Goal: Contribute content: Contribute content

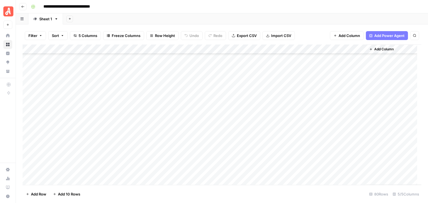
scroll to position [636, 0]
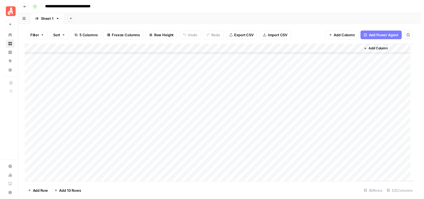
scroll to position [731, 0]
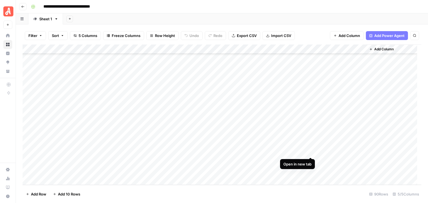
click at [310, 150] on div "Add Column" at bounding box center [222, 115] width 399 height 141
click at [309, 142] on div "Add Column" at bounding box center [222, 115] width 399 height 141
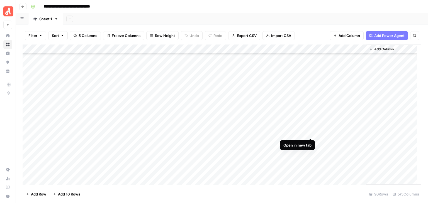
click at [310, 131] on div "Add Column" at bounding box center [222, 115] width 399 height 141
click at [309, 153] on div "Add Column" at bounding box center [222, 115] width 399 height 141
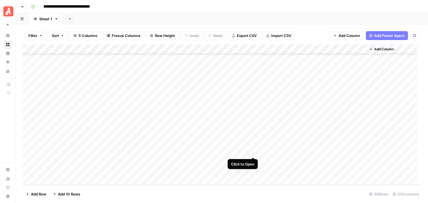
click at [252, 152] on div "Add Column" at bounding box center [222, 115] width 399 height 141
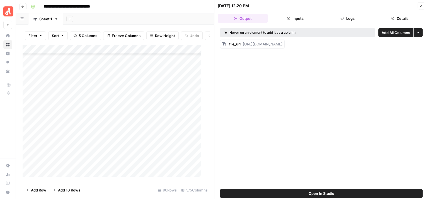
click at [352, 18] on button "Logs" at bounding box center [347, 18] width 50 height 9
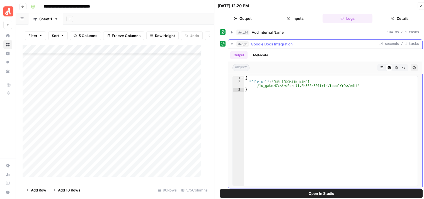
scroll to position [81, 0]
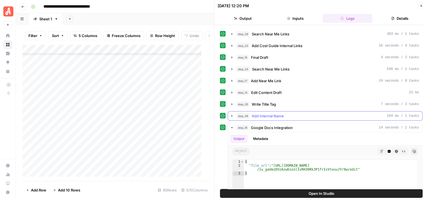
click at [231, 114] on icon "button" at bounding box center [232, 116] width 4 height 4
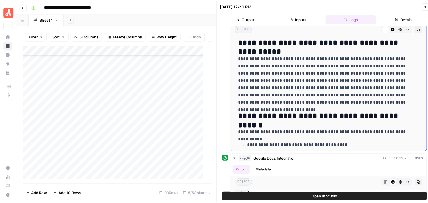
scroll to position [597, 0]
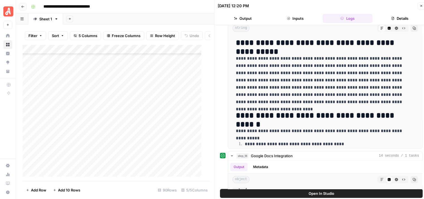
click at [336, 193] on button "Open In Studio" at bounding box center [321, 193] width 203 height 9
click at [419, 5] on icon "button" at bounding box center [420, 5] width 3 height 3
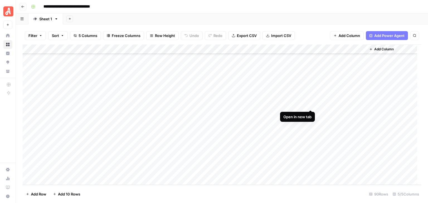
click at [311, 104] on div "Add Column" at bounding box center [222, 115] width 399 height 141
click at [310, 77] on div "Add Column" at bounding box center [222, 115] width 399 height 141
click at [310, 103] on div "Add Column" at bounding box center [222, 115] width 399 height 141
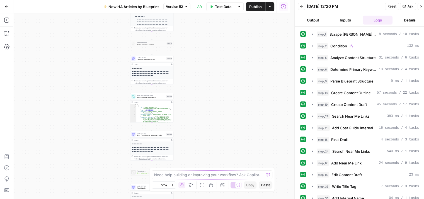
scroll to position [139, 0]
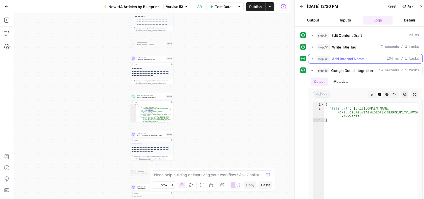
click at [311, 59] on icon "button" at bounding box center [312, 59] width 4 height 4
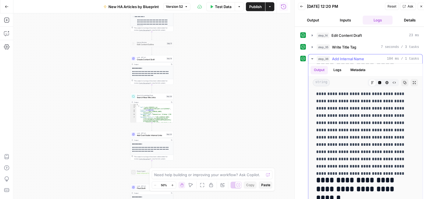
scroll to position [920, 0]
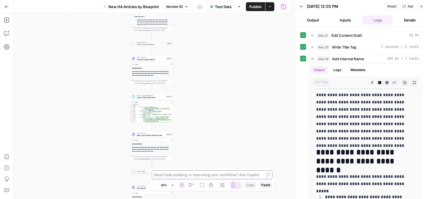
click at [240, 175] on textarea at bounding box center [209, 175] width 110 height 6
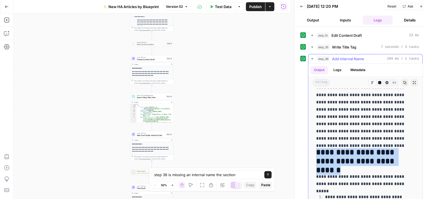
drag, startPoint x: 387, startPoint y: 156, endPoint x: 312, endPoint y: 149, distance: 75.5
copy h2 "**********"
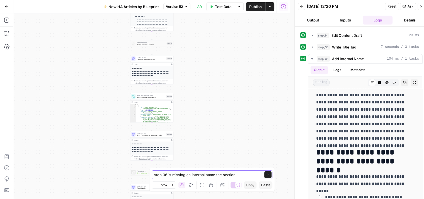
click at [242, 174] on textarea "step 36 is missing an internal name the section" at bounding box center [206, 175] width 105 height 6
paste textarea "How Do Solar Panel Pros Install Solar Systems?"
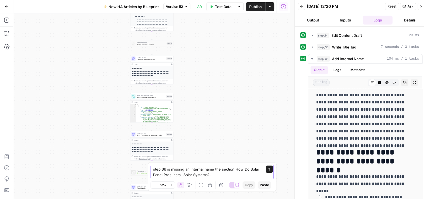
type textarea "step 36 is missing an internal name the section How Do Solar Panel Pros Install…"
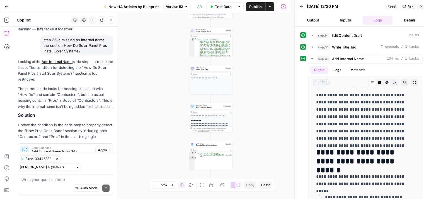
scroll to position [60, 0]
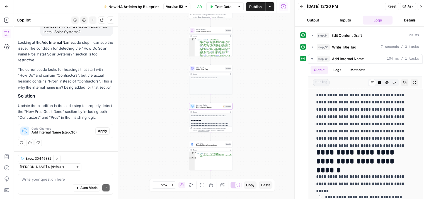
click at [98, 130] on span "Apply" at bounding box center [102, 130] width 9 height 5
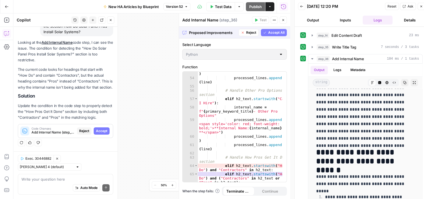
scroll to position [401, 0]
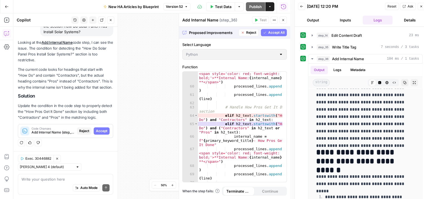
click at [274, 31] on span "Accept All" at bounding box center [276, 32] width 16 height 5
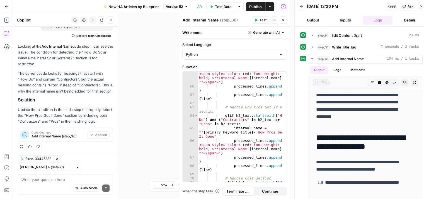
scroll to position [0, 0]
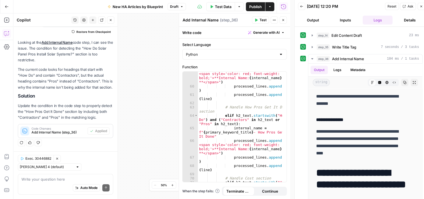
click at [41, 183] on div "Auto Mode Send" at bounding box center [65, 188] width 88 height 12
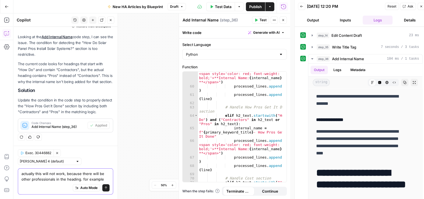
paste textarea "How Do Home Appraisers Get It Done?"
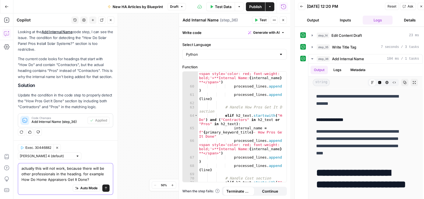
scroll to position [80, 0]
type textarea "actually this will not work, because there will be other professionals in the h…"
click at [104, 188] on icon "submit" at bounding box center [105, 187] width 3 height 3
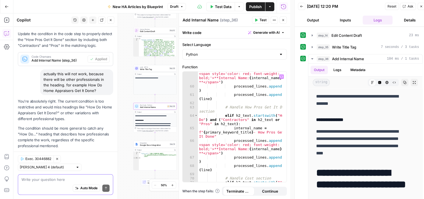
scroll to position [169, 0]
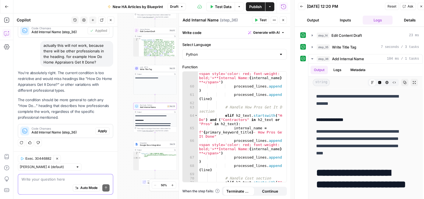
click at [98, 132] on span "Apply" at bounding box center [102, 130] width 9 height 5
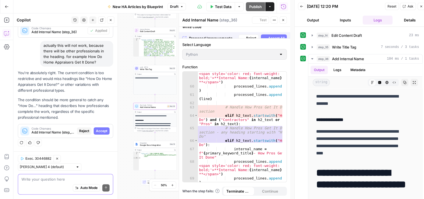
scroll to position [161, 0]
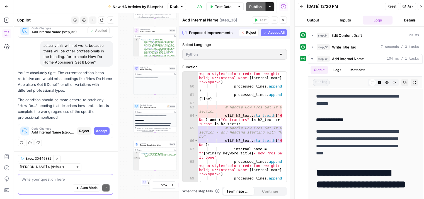
click at [272, 31] on span "Accept All" at bounding box center [276, 32] width 16 height 5
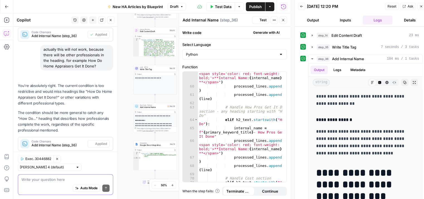
scroll to position [178, 0]
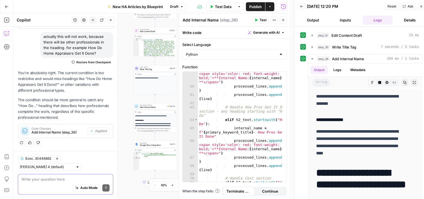
click at [260, 19] on span "Test" at bounding box center [262, 20] width 7 height 5
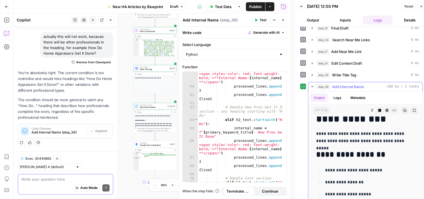
scroll to position [111, 0]
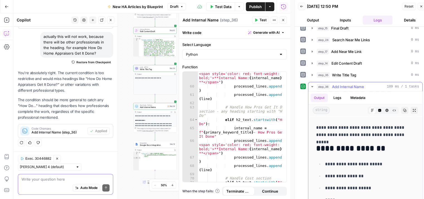
drag, startPoint x: 360, startPoint y: 153, endPoint x: 355, endPoint y: 161, distance: 9.8
drag, startPoint x: 355, startPoint y: 161, endPoint x: 368, endPoint y: 151, distance: 16.8
click at [368, 151] on h2 "**********" at bounding box center [361, 148] width 90 height 9
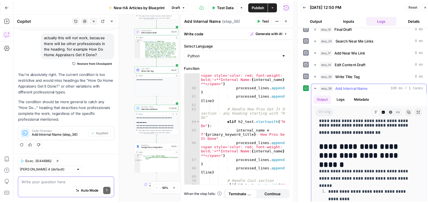
scroll to position [1031, 0]
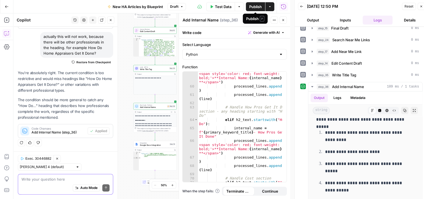
click at [254, 6] on span "Publish" at bounding box center [255, 7] width 13 height 6
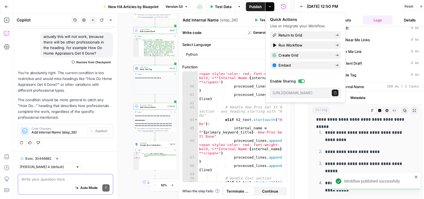
click at [111, 19] on icon "button" at bounding box center [110, 19] width 3 height 3
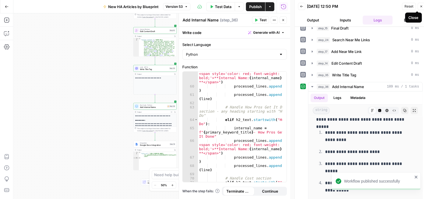
click at [422, 5] on icon "button" at bounding box center [420, 6] width 3 height 3
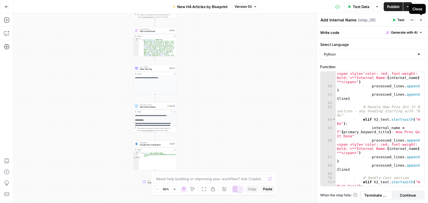
click at [419, 20] on icon "button" at bounding box center [420, 19] width 3 height 3
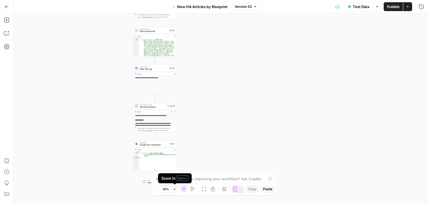
click at [174, 189] on icon "button" at bounding box center [174, 189] width 2 height 2
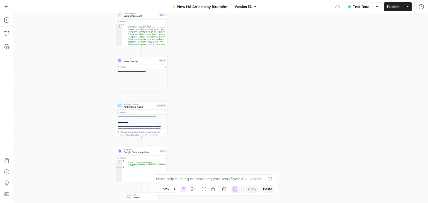
click at [173, 189] on icon "button" at bounding box center [174, 189] width 3 height 3
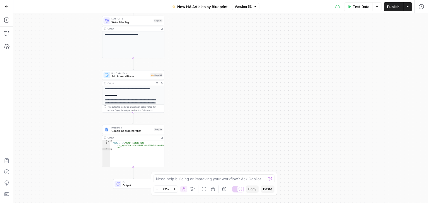
drag, startPoint x: 179, startPoint y: 124, endPoint x: 183, endPoint y: 113, distance: 12.3
click at [183, 113] on div "**********" at bounding box center [220, 108] width 415 height 190
click at [139, 77] on span "Add Internal Name" at bounding box center [129, 77] width 37 height 4
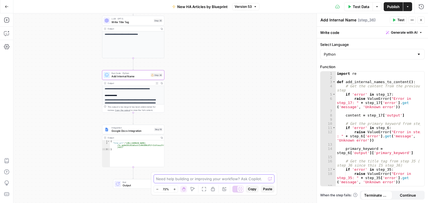
click at [202, 180] on textarea at bounding box center [211, 179] width 110 height 6
type textarea "a"
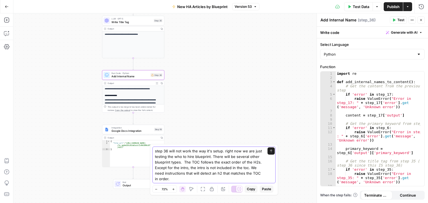
click at [246, 167] on textarea "step 36 will not work the way it's setup. right now we are just testing the who…" at bounding box center [208, 165] width 107 height 33
click at [208, 179] on textarea "step 36 will not work the way it's setup. right now we are just testing the who…" at bounding box center [208, 165] width 107 height 33
paste textarea "Maintenance Supplies to Gather Monthly Task Checklist Quarterly Task Checklist …"
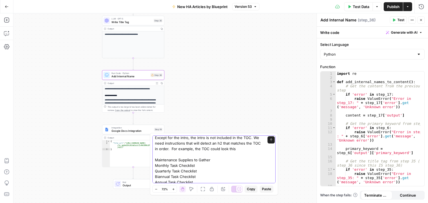
scroll to position [33, 0]
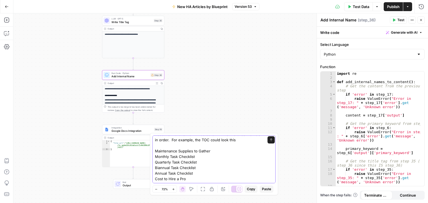
type textarea "step 36 will not work the way it's setup. right now we are just testing the who…"
click at [270, 140] on icon "submit" at bounding box center [271, 140] width 3 height 3
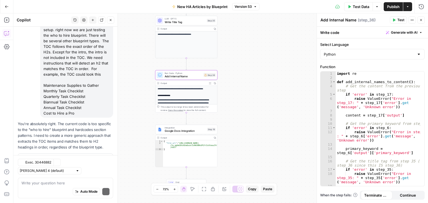
scroll to position [337, 0]
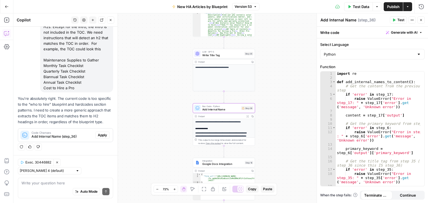
click at [98, 134] on span "Apply" at bounding box center [102, 135] width 9 height 5
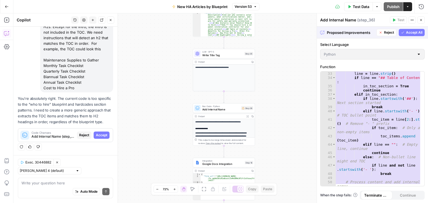
scroll to position [251, 0]
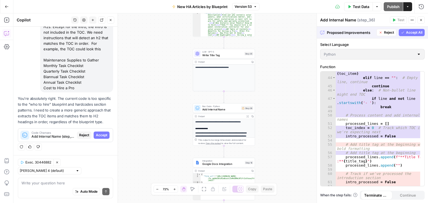
click at [413, 31] on span "Accept All" at bounding box center [414, 32] width 16 height 5
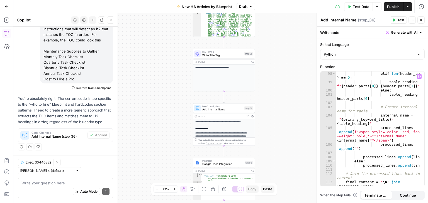
scroll to position [686, 0]
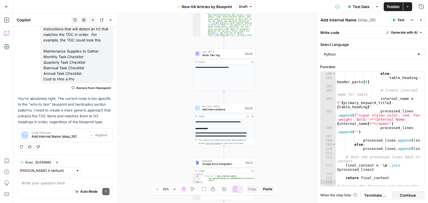
click at [419, 20] on button "Close" at bounding box center [421, 19] width 7 height 7
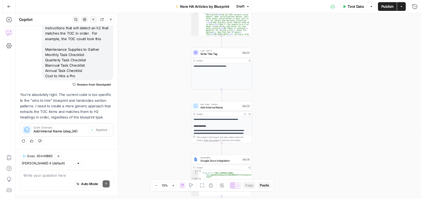
scroll to position [346, 0]
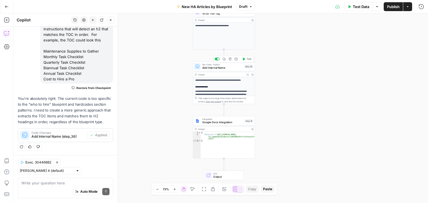
click at [247, 59] on span "Test" at bounding box center [249, 59] width 5 height 4
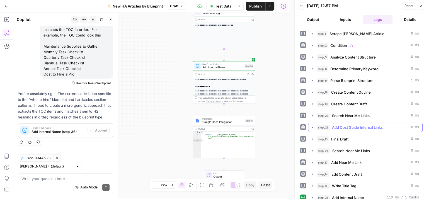
scroll to position [4, 0]
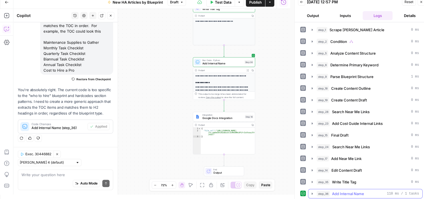
click at [312, 191] on icon "button" at bounding box center [312, 193] width 4 height 4
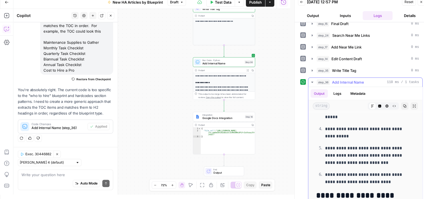
scroll to position [140, 0]
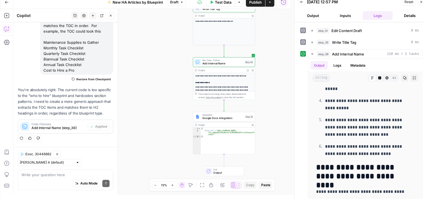
click at [102, 170] on div "Write your question here Auto Mode Send" at bounding box center [65, 179] width 95 height 21
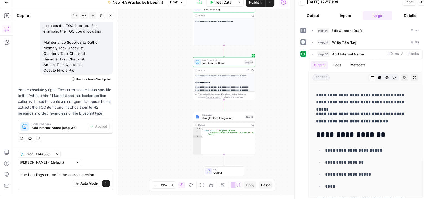
click at [21, 176] on div "the headings are no in the correct section the headings are no in the correct s…" at bounding box center [65, 179] width 95 height 21
click at [26, 174] on textarea "the headings are no in the correct section" at bounding box center [65, 175] width 88 height 6
type textarea "step 36 . the headings are no in the correct section"
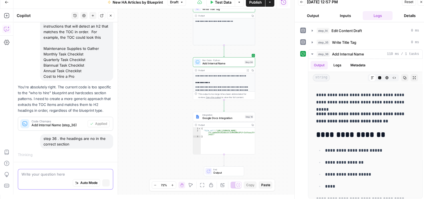
scroll to position [326, 0]
click at [70, 174] on textarea at bounding box center [65, 175] width 88 height 6
type textarea "n"
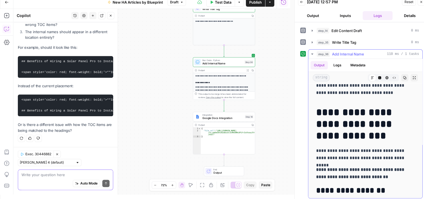
scroll to position [84, 0]
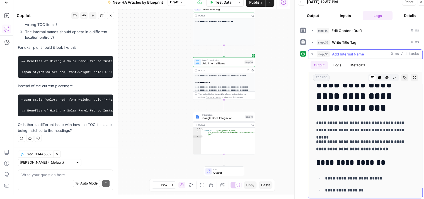
drag, startPoint x: 377, startPoint y: 146, endPoint x: 320, endPoint y: 141, distance: 56.6
copy strong "**********"
click at [77, 173] on textarea at bounding box center [65, 175] width 88 height 6
paste textarea "**Internal Name: Who Installs Solar Panels - Benefits for Hiring a Pro**"
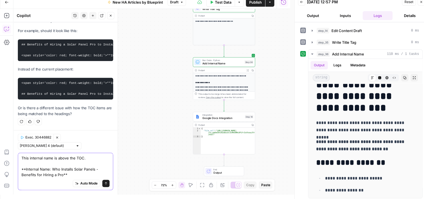
scroll to position [581, 0]
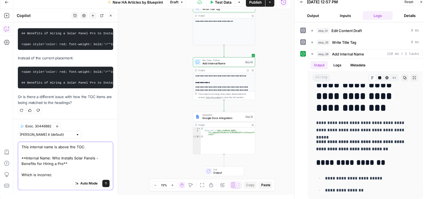
type textarea "This internal name is above the TOC. **Internal Name: Who Installs Solar Panels…"
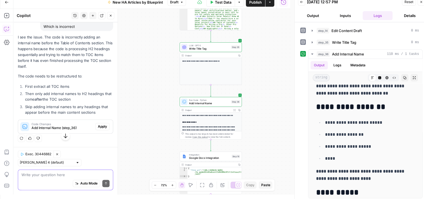
scroll to position [702, 0]
click at [99, 127] on span "Apply" at bounding box center [102, 126] width 9 height 5
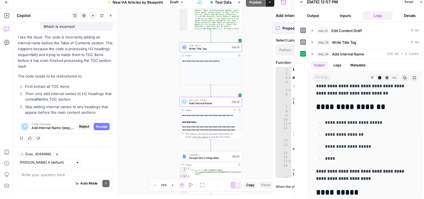
scroll to position [675, 0]
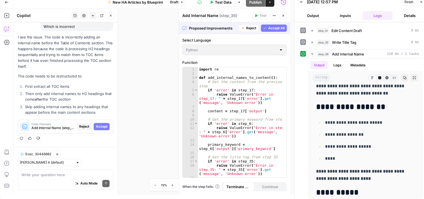
click at [269, 28] on span "Accept All" at bounding box center [276, 28] width 16 height 5
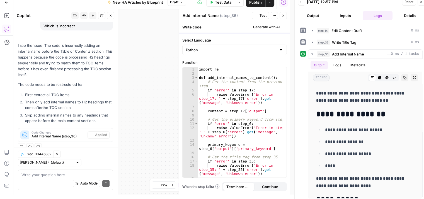
scroll to position [0, 0]
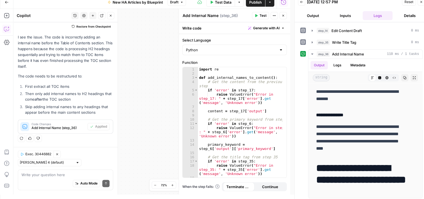
drag, startPoint x: 263, startPoint y: 14, endPoint x: 263, endPoint y: 38, distance: 24.5
click at [263, 14] on span "Test" at bounding box center [262, 15] width 7 height 5
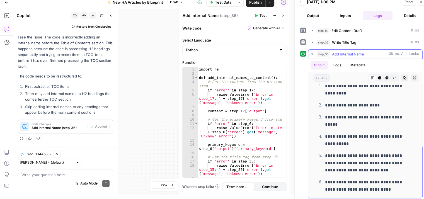
scroll to position [1101, 0]
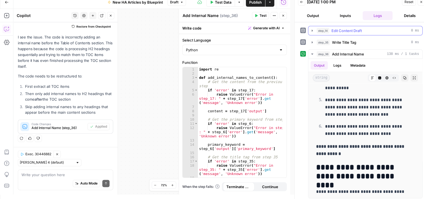
click at [312, 30] on icon "button" at bounding box center [312, 31] width 1 height 2
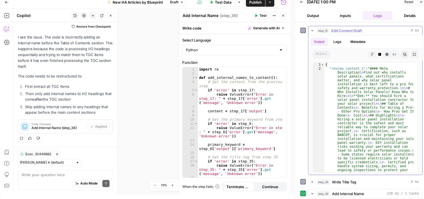
scroll to position [33, 0]
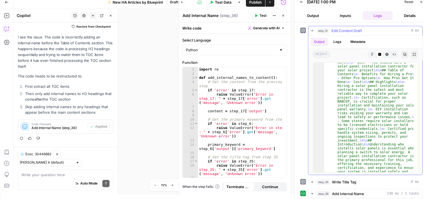
click at [371, 53] on icon "button" at bounding box center [372, 54] width 3 height 3
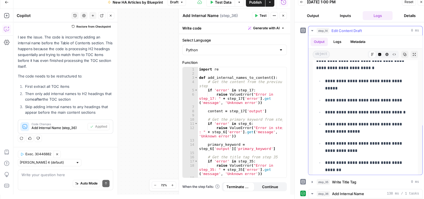
scroll to position [547, 0]
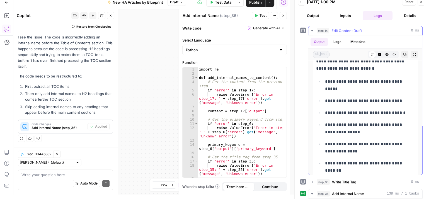
click at [312, 30] on icon "button" at bounding box center [312, 30] width 4 height 4
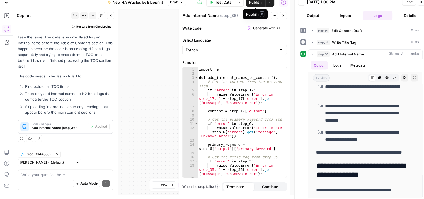
click at [256, 3] on span "Publish" at bounding box center [255, 2] width 13 height 6
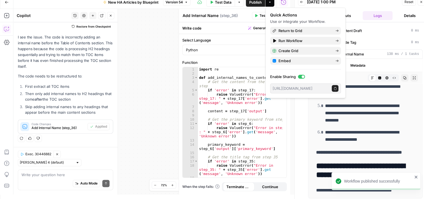
drag, startPoint x: 423, startPoint y: 2, endPoint x: 418, endPoint y: 2, distance: 4.7
click at [423, 2] on button "Close" at bounding box center [421, 1] width 7 height 7
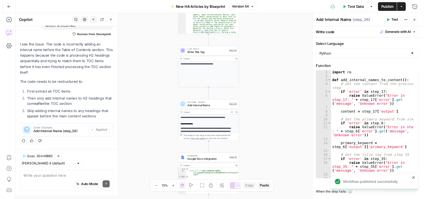
scroll to position [715, 0]
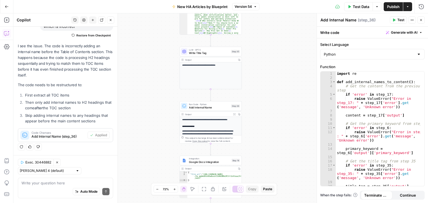
click at [361, 6] on span "Test Data" at bounding box center [361, 7] width 16 height 6
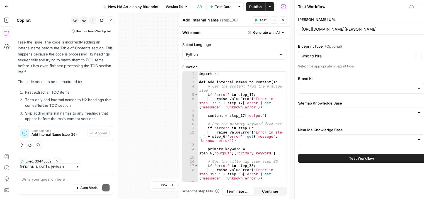
scroll to position [720, 0]
type input "HA Articles Sitemap"
type input "HA Near Me Sitemap"
type input "HomeAdvisor"
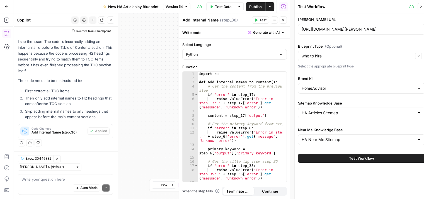
click at [376, 160] on button "Test Workflow" at bounding box center [361, 158] width 127 height 9
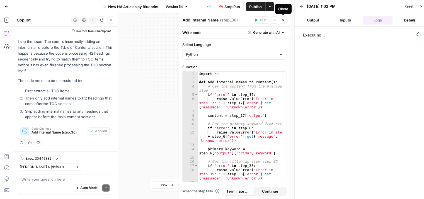
click at [284, 19] on icon "button" at bounding box center [283, 19] width 3 height 3
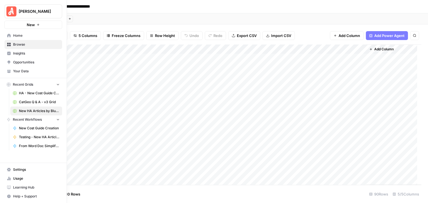
click at [38, 72] on span "Your Data" at bounding box center [36, 71] width 47 height 5
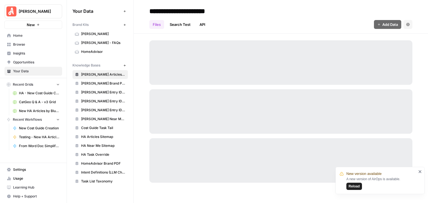
click at [98, 52] on span "HomeAdvisor" at bounding box center [103, 51] width 44 height 5
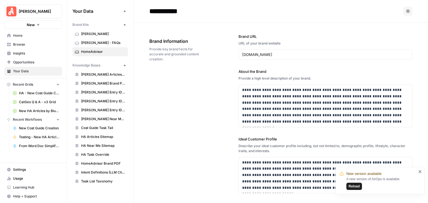
click at [420, 171] on icon "close" at bounding box center [420, 172] width 4 height 4
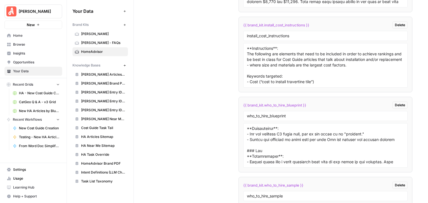
scroll to position [2735, 0]
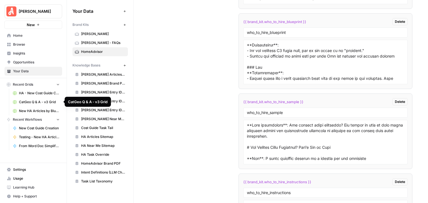
click at [46, 102] on span "CatGeo Q & A - v3 Grid" at bounding box center [39, 102] width 41 height 5
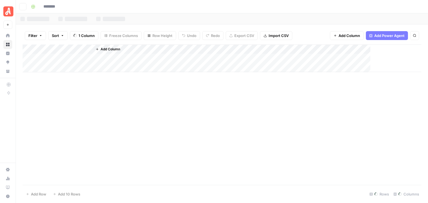
type input "**********"
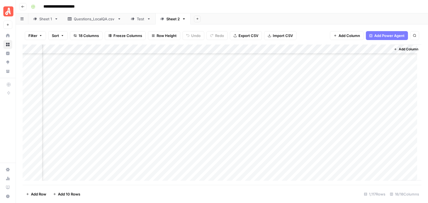
scroll to position [1777, 545]
click at [316, 196] on footer "Add Row Add 10 Rows 1,117 Rows 18/18 Columns" at bounding box center [222, 194] width 399 height 18
click at [28, 103] on div "Add Column" at bounding box center [222, 115] width 399 height 141
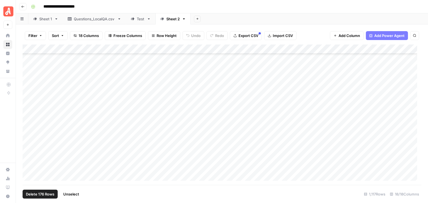
click at [28, 115] on div "Add Column" at bounding box center [222, 115] width 399 height 141
click at [293, 49] on div "Add Column" at bounding box center [222, 115] width 399 height 141
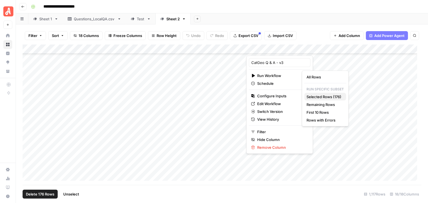
click at [332, 94] on span "Selected Rows (176)" at bounding box center [324, 97] width 35 height 6
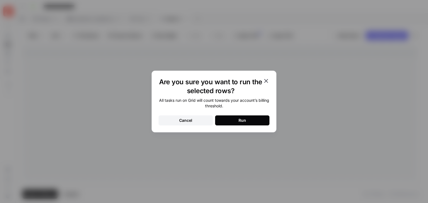
click at [259, 123] on button "Run" at bounding box center [242, 121] width 54 height 10
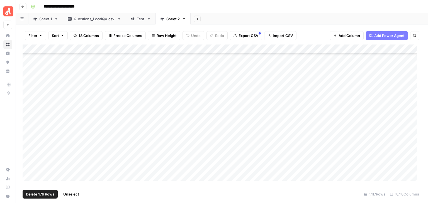
click at [77, 195] on span "Unselect" at bounding box center [71, 195] width 16 height 6
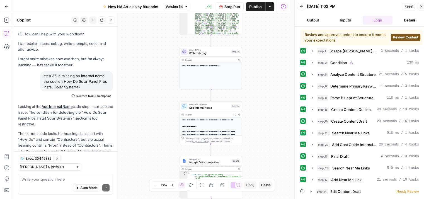
scroll to position [720, 0]
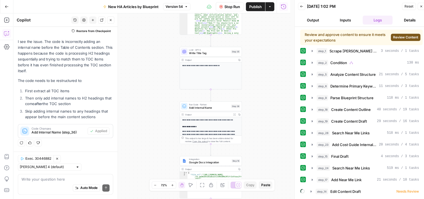
click at [394, 37] on span "Review Content" at bounding box center [405, 37] width 25 height 5
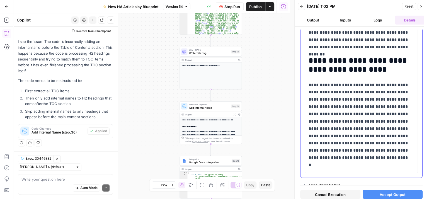
scroll to position [973, 0]
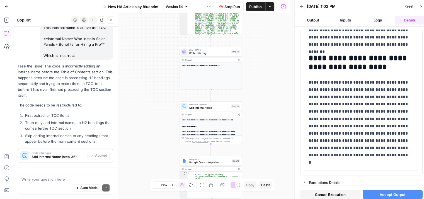
click at [386, 191] on button "Accept Output" at bounding box center [393, 194] width 60 height 9
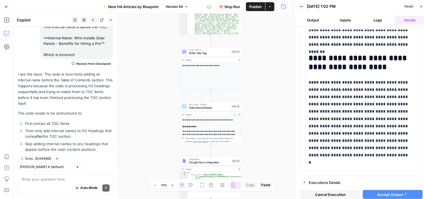
scroll to position [720, 0]
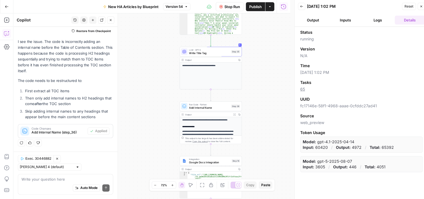
click at [375, 20] on button "Logs" at bounding box center [378, 20] width 30 height 9
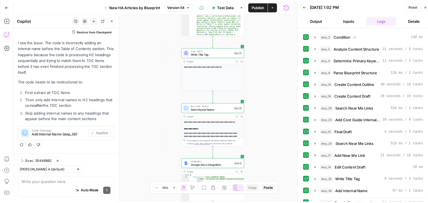
scroll to position [122, 0]
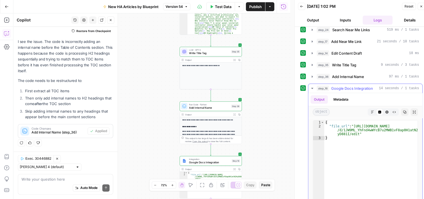
type textarea "**********"
drag, startPoint x: 356, startPoint y: 132, endPoint x: 353, endPoint y: 125, distance: 6.8
click at [353, 125] on div "{ "file_url" : "https://docs.google.com/document /d/1JW9ML_YhFnd4wWYcB7u2MWB1vF…" at bounding box center [370, 179] width 93 height 118
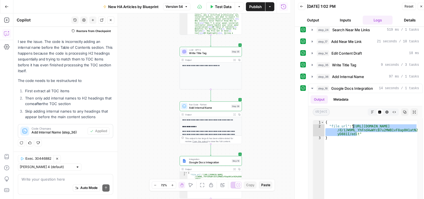
click at [421, 3] on button "Close" at bounding box center [421, 6] width 7 height 7
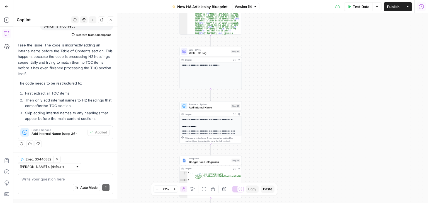
scroll to position [715, 0]
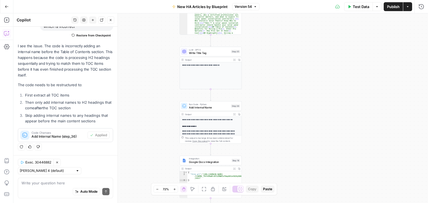
click at [392, 69] on div "**********" at bounding box center [220, 108] width 415 height 190
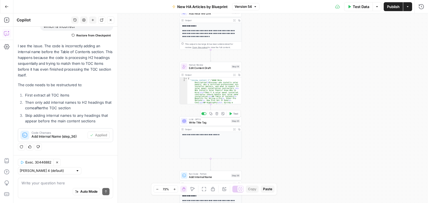
click at [208, 120] on span "LLM · GPT-5" at bounding box center [209, 119] width 40 height 3
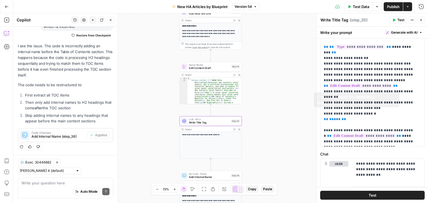
scroll to position [138, 0]
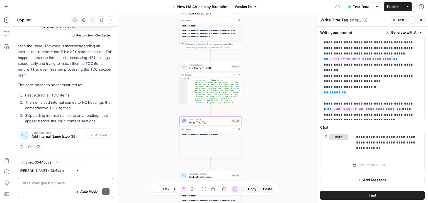
click at [78, 183] on textarea at bounding box center [65, 184] width 88 height 6
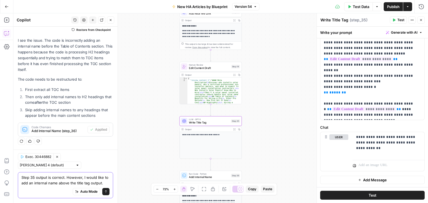
scroll to position [727, 0]
click at [77, 186] on textarea "Step 35 output is correct. However, I would like to add an internal name above …" at bounding box center [65, 180] width 88 height 11
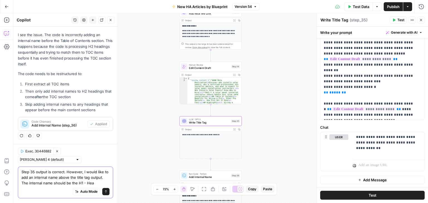
scroll to position [732, 0]
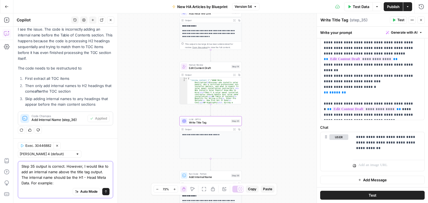
paste textarea "Standard Entryway Dimensions: What Size Entryway Should I Have? - Head Meta Data"
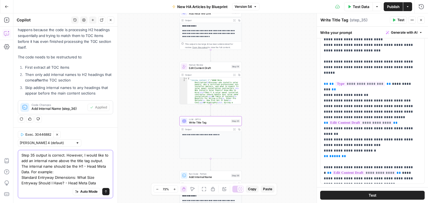
scroll to position [55, 0]
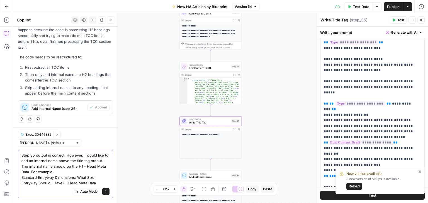
type textarea "Step 35 output is correct. However, I would like to add an internal name above …"
click at [419, 172] on icon "close" at bounding box center [420, 172] width 4 height 4
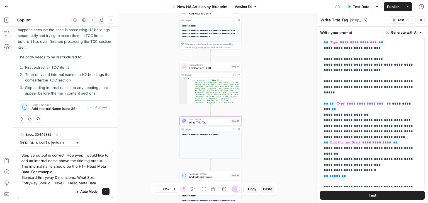
click at [103, 193] on button "Send" at bounding box center [105, 192] width 7 height 7
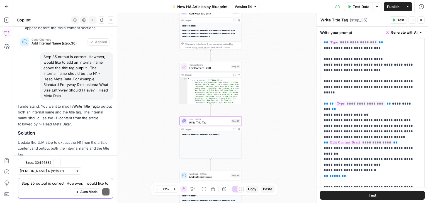
scroll to position [841, 0]
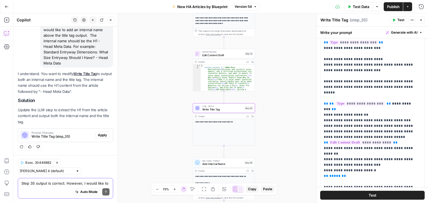
click at [98, 135] on span "Apply" at bounding box center [102, 135] width 9 height 5
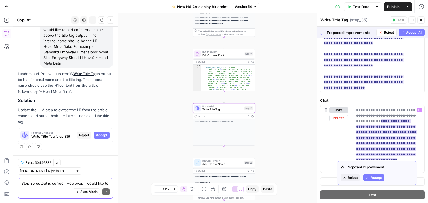
scroll to position [200, 0]
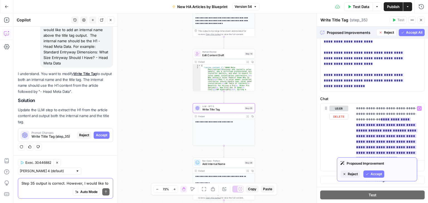
click at [377, 170] on div "Proposed Improvement Reject Accept" at bounding box center [377, 170] width 80 height 24
click at [377, 172] on span "Accept" at bounding box center [376, 174] width 11 height 5
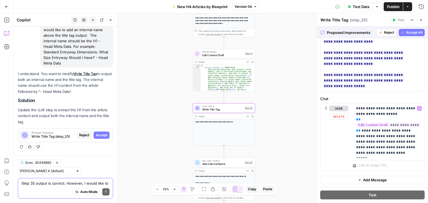
click at [407, 34] on span "Accept All" at bounding box center [414, 32] width 16 height 5
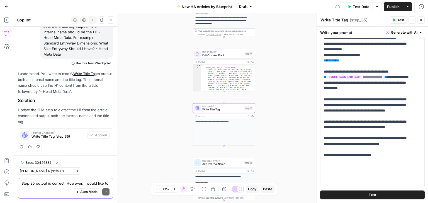
scroll to position [111, 0]
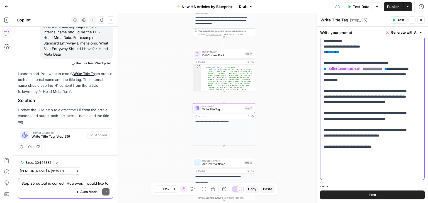
click at [341, 117] on p "**********" at bounding box center [368, 36] width 89 height 284
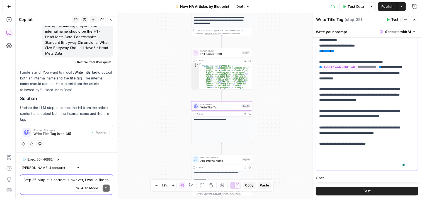
scroll to position [56, 0]
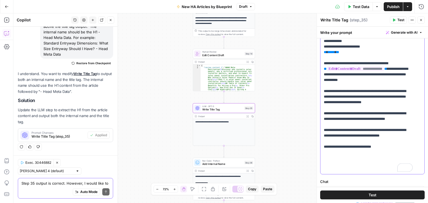
click at [399, 115] on p "**********" at bounding box center [368, 33] width 89 height 279
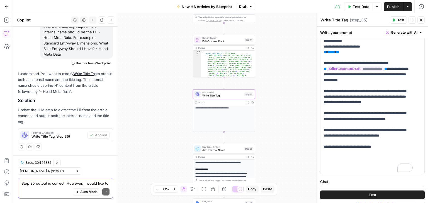
click at [397, 18] on button "Test" at bounding box center [398, 19] width 17 height 7
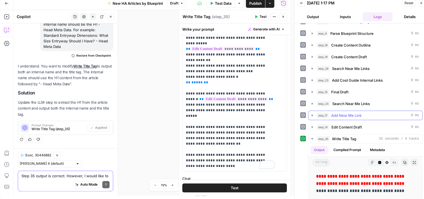
scroll to position [4, 0]
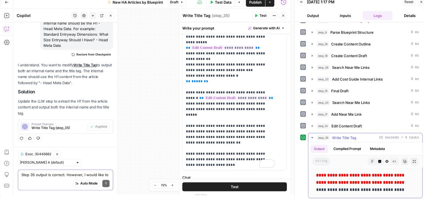
click at [343, 179] on strong "**********" at bounding box center [360, 178] width 89 height 11
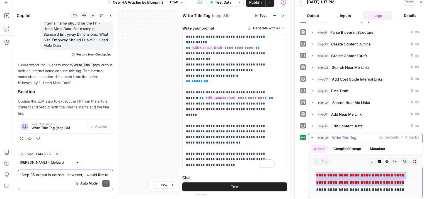
drag, startPoint x: 396, startPoint y: 179, endPoint x: 309, endPoint y: 174, distance: 86.8
click at [309, 174] on div "**********" at bounding box center [365, 182] width 114 height 31
copy strong "**********"
click at [350, 175] on strong "**********" at bounding box center [360, 178] width 89 height 11
click at [412, 174] on div "**********" at bounding box center [365, 182] width 105 height 26
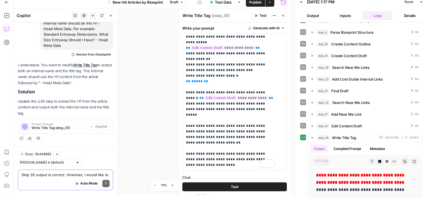
click at [282, 15] on icon "button" at bounding box center [283, 15] width 3 height 3
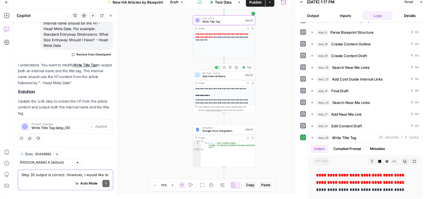
click at [246, 66] on button "Test" at bounding box center [247, 67] width 13 height 5
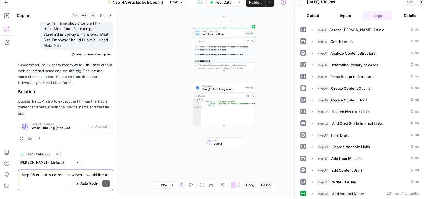
scroll to position [0, 0]
click at [311, 193] on icon "button" at bounding box center [312, 193] width 4 height 4
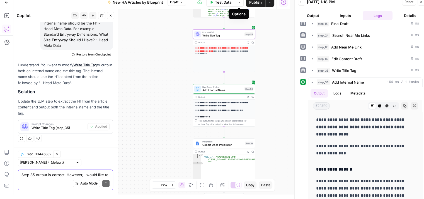
click at [239, 1] on icon "button" at bounding box center [238, 2] width 3 height 3
click at [176, 2] on span "Draft" at bounding box center [174, 2] width 8 height 5
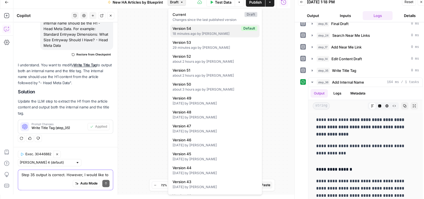
click at [204, 28] on span "Version 54" at bounding box center [206, 29] width 66 height 6
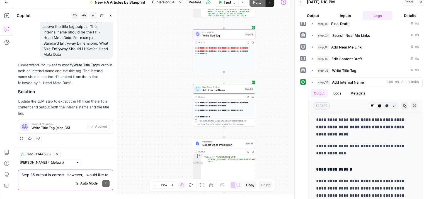
scroll to position [845, 0]
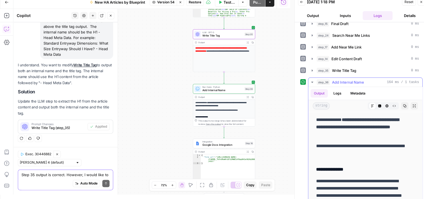
click at [313, 80] on icon "button" at bounding box center [312, 82] width 4 height 4
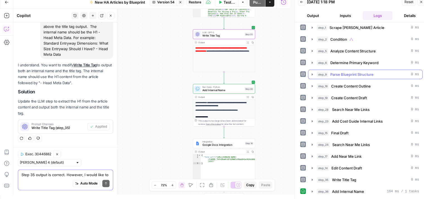
scroll to position [0, 0]
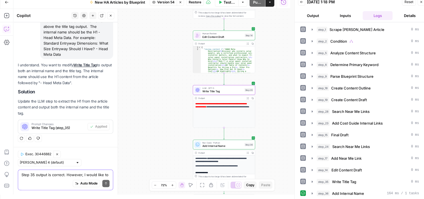
click at [231, 90] on span "Write Title Tag" at bounding box center [222, 91] width 40 height 4
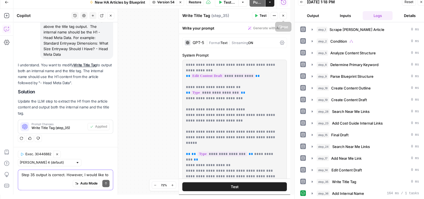
click at [284, 15] on icon "button" at bounding box center [283, 15] width 3 height 3
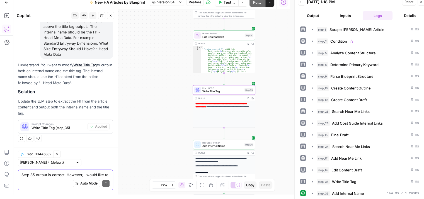
click at [194, 1] on span "Restore" at bounding box center [195, 2] width 13 height 5
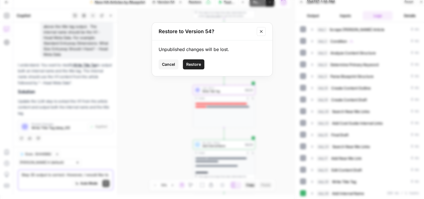
click at [195, 63] on span "Restore" at bounding box center [193, 65] width 15 height 6
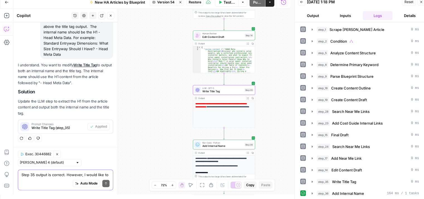
scroll to position [3, 0]
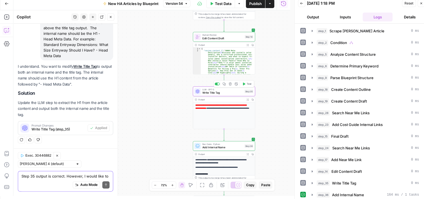
click at [248, 83] on span "Test" at bounding box center [249, 84] width 5 height 4
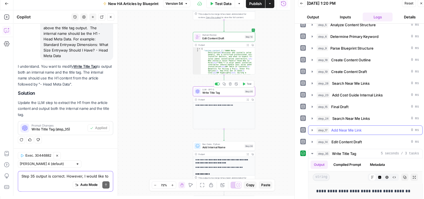
scroll to position [4, 0]
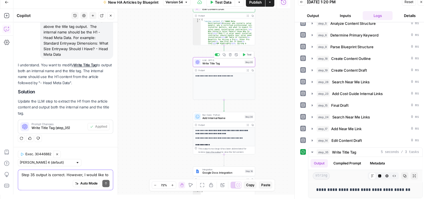
click at [127, 195] on html "**********" at bounding box center [212, 95] width 424 height 199
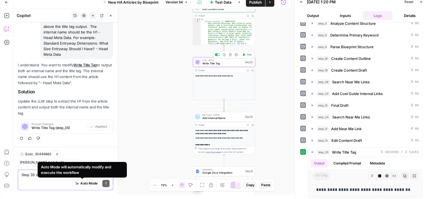
click at [26, 176] on textarea "Step 35 output is correct. However, I would like to add an internal name above …" at bounding box center [65, 175] width 88 height 6
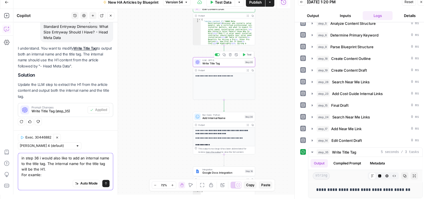
scroll to position [862, 0]
click at [39, 176] on textarea "in step 36 i would also like to add an internal name to the title tag. The inte…" at bounding box center [65, 166] width 88 height 22
paste textarea "**Internal Name: Who Installs Solar Panels? Know Who to Hire - Head Meta Data**"
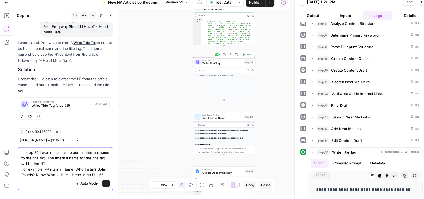
scroll to position [873, 0]
click at [78, 168] on textarea "in step 36 i would also like to add an internal name to the title tag. The inte…" at bounding box center [65, 164] width 88 height 28
click at [80, 171] on textarea "in step 36 i would also like to add an internal name to the title tag. The inte…" at bounding box center [65, 164] width 88 height 28
drag, startPoint x: 77, startPoint y: 169, endPoint x: 78, endPoint y: 173, distance: 3.8
click at [78, 173] on textarea "in step 36 i would also like to add an internal name to the title tag. The inte…" at bounding box center [65, 164] width 88 height 28
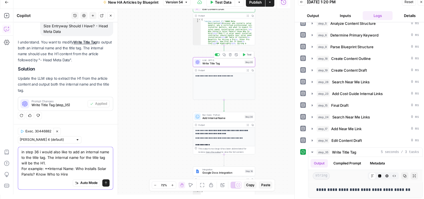
scroll to position [868, 0]
click at [49, 169] on textarea "in step 36 i would also like to add an internal name to the title tag. The inte…" at bounding box center [65, 164] width 88 height 28
click at [28, 175] on textarea "in step 36 i would also like to add an internal name to the title tag. The inte…" at bounding box center [65, 164] width 88 height 28
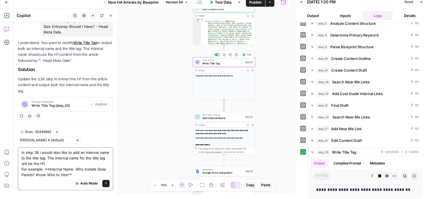
click at [49, 170] on textarea "in step 36 i would also like to add an internal name to the title tag. The inte…" at bounding box center [65, 164] width 88 height 28
click at [98, 171] on textarea "in step 36 i would also like to add an internal name to the title tag. The inte…" at bounding box center [65, 164] width 88 height 28
click at [100, 172] on textarea "in step 36 i would also like to add an internal name to the title tag. The inte…" at bounding box center [65, 164] width 88 height 28
click at [36, 156] on textarea "in step 36 i would also like to add an internal name to the title tag. The inte…" at bounding box center [65, 164] width 88 height 28
type textarea "in step 36 i would also like to add an internal name for the title tag. The int…"
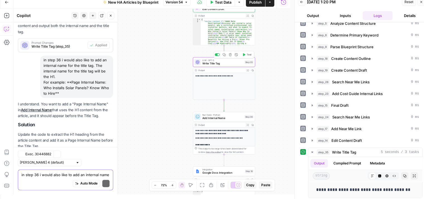
scroll to position [960, 0]
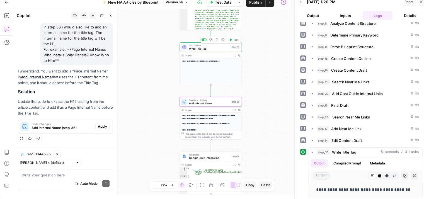
click at [100, 126] on span "Apply" at bounding box center [102, 126] width 9 height 5
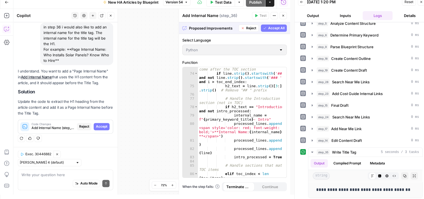
scroll to position [418, 0]
click at [277, 26] on span "Accept All" at bounding box center [276, 28] width 16 height 5
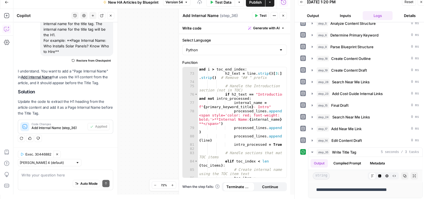
scroll to position [422, 0]
click at [259, 18] on button "Test" at bounding box center [260, 15] width 17 height 7
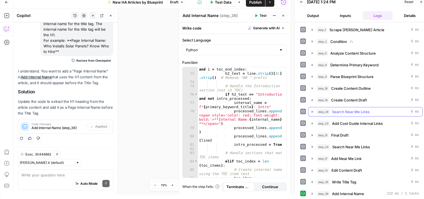
scroll to position [0, 0]
click at [311, 191] on icon "button" at bounding box center [312, 193] width 4 height 4
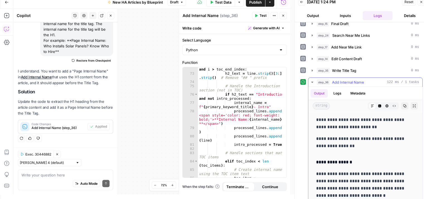
click at [312, 82] on icon "button" at bounding box center [312, 82] width 2 height 1
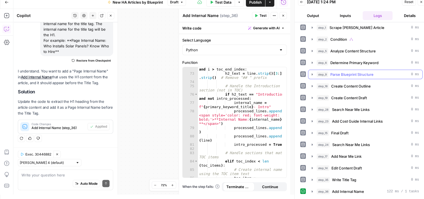
scroll to position [0, 0]
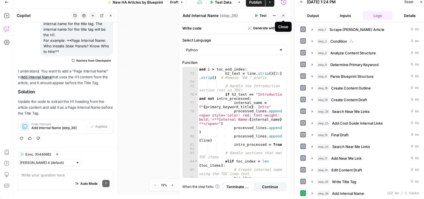
click at [283, 16] on icon "button" at bounding box center [283, 15] width 3 height 3
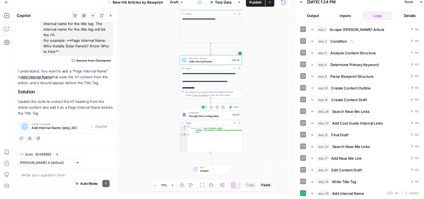
drag, startPoint x: 235, startPoint y: 106, endPoint x: 239, endPoint y: 106, distance: 4.2
click at [235, 106] on span "Test" at bounding box center [235, 107] width 5 height 4
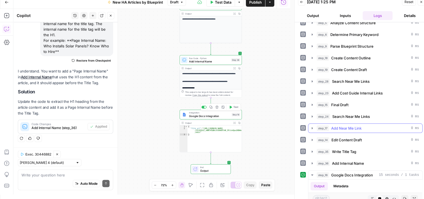
scroll to position [149, 0]
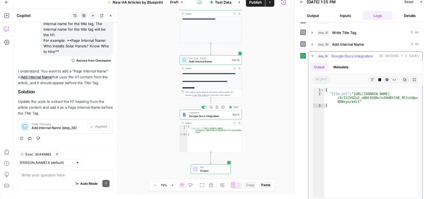
type textarea "**********"
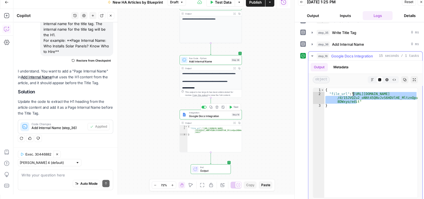
drag, startPoint x: 356, startPoint y: 100, endPoint x: 353, endPoint y: 92, distance: 8.9
click at [353, 92] on div "{ "file_url" : "https://docs.google.com/document /d/15JVQZu2_oNNt45QNvJvS6HDVlH…" at bounding box center [370, 147] width 93 height 118
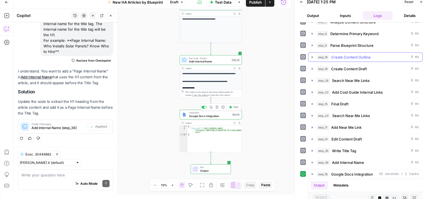
scroll to position [94, 0]
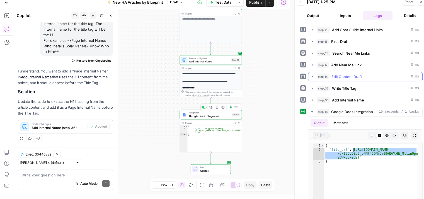
click at [312, 74] on icon "button" at bounding box center [312, 76] width 4 height 4
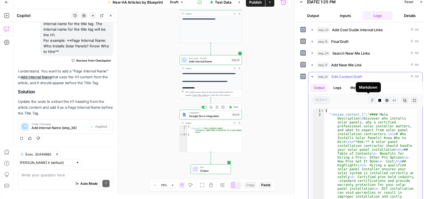
click at [371, 99] on icon "button" at bounding box center [372, 100] width 3 height 3
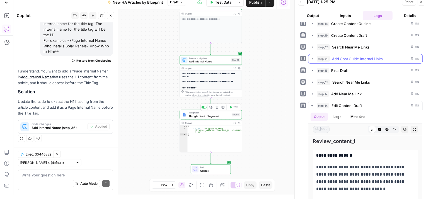
scroll to position [38, 0]
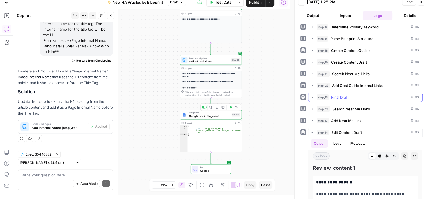
click at [312, 95] on icon "button" at bounding box center [312, 97] width 4 height 4
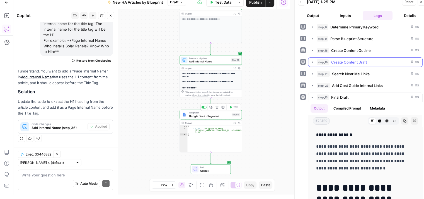
click at [313, 61] on icon "button" at bounding box center [312, 62] width 4 height 4
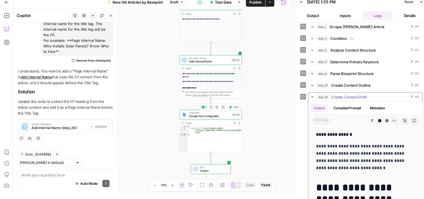
scroll to position [0, 0]
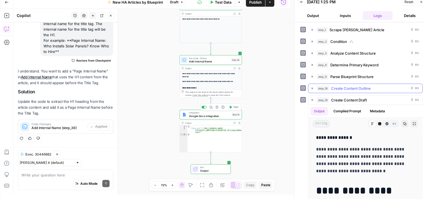
click at [309, 85] on button "step_18 Create Content Outline 0 ms" at bounding box center [365, 88] width 114 height 9
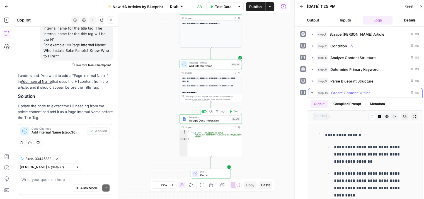
click at [312, 88] on button "step_18 Create Content Outline 0 ms" at bounding box center [365, 92] width 114 height 9
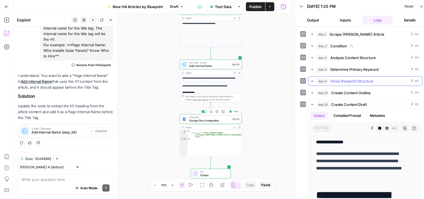
click at [312, 79] on icon "button" at bounding box center [312, 81] width 4 height 4
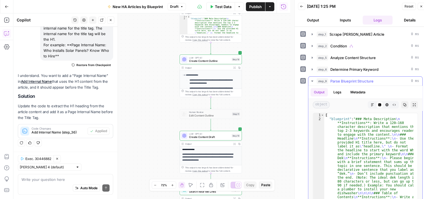
click at [310, 79] on icon "button" at bounding box center [312, 81] width 4 height 4
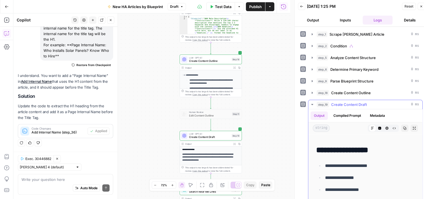
scroll to position [56, 0]
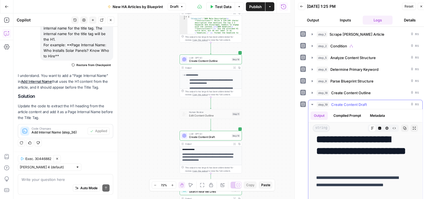
click at [311, 104] on icon "button" at bounding box center [312, 104] width 4 height 4
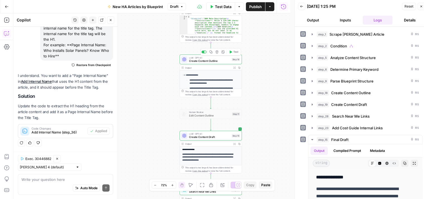
click at [202, 61] on span "Create Content Outline" at bounding box center [209, 61] width 41 height 4
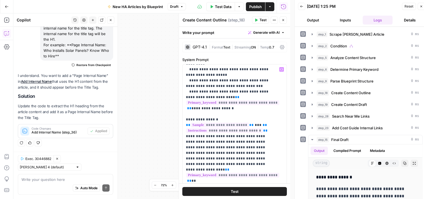
scroll to position [725, 0]
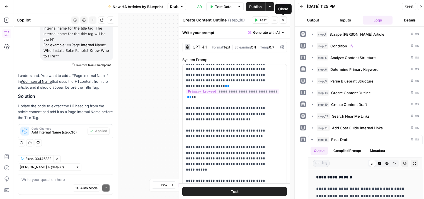
click at [282, 21] on icon "button" at bounding box center [283, 19] width 3 height 3
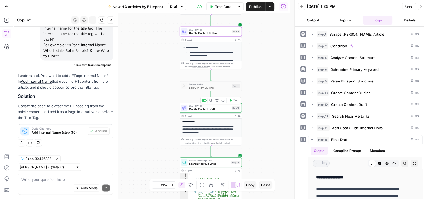
click at [208, 110] on span "Create Content Draft" at bounding box center [209, 109] width 41 height 4
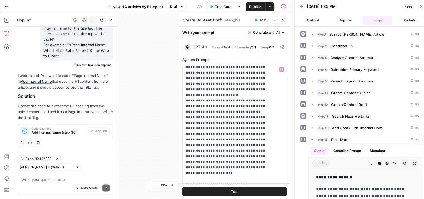
scroll to position [223, 0]
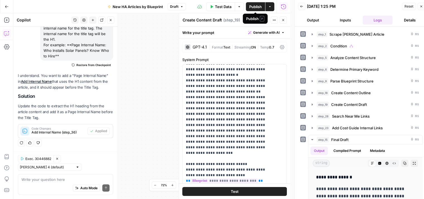
click at [254, 8] on span "Publish" at bounding box center [255, 7] width 13 height 6
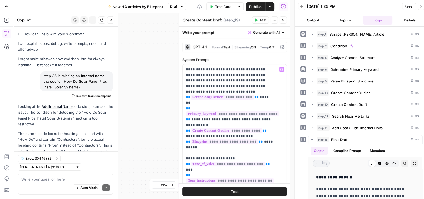
scroll to position [223, 0]
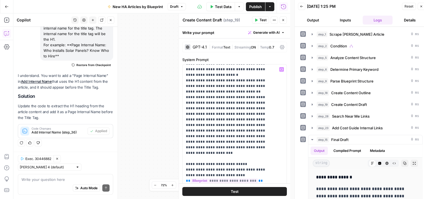
drag, startPoint x: 240, startPoint y: 142, endPoint x: 242, endPoint y: 145, distance: 3.8
copy p "**********"
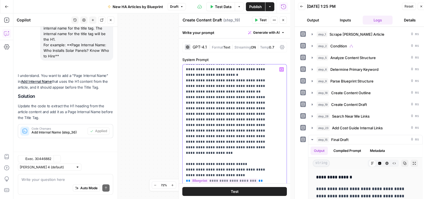
scroll to position [978, 0]
click at [259, 18] on span "Test" at bounding box center [262, 20] width 7 height 5
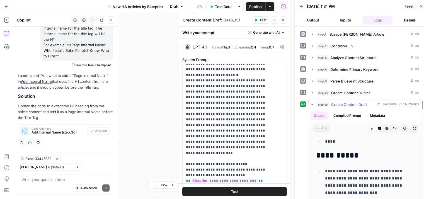
scroll to position [0, 0]
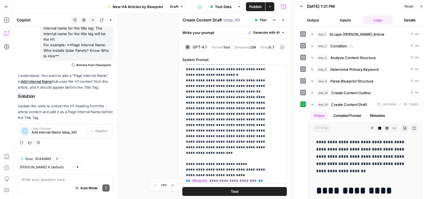
click at [252, 5] on span "Publish" at bounding box center [255, 7] width 13 height 6
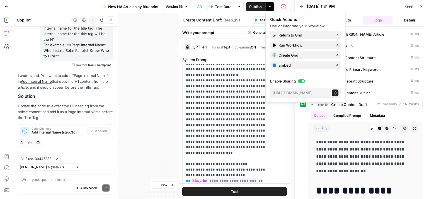
click at [151, 53] on div "**********" at bounding box center [151, 106] width 277 height 186
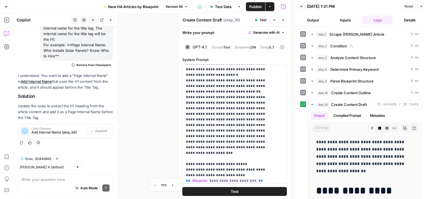
click at [6, 7] on button "Go Back" at bounding box center [7, 7] width 10 height 10
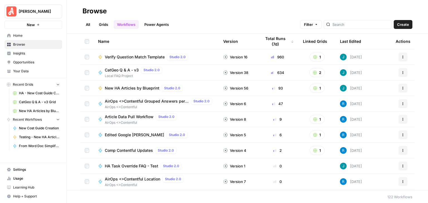
click at [103, 24] on link "Grids" at bounding box center [104, 24] width 16 height 9
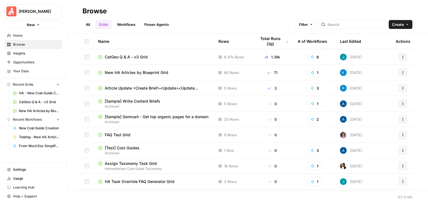
click at [175, 71] on div "New HA Articles by Blueprint Grid" at bounding box center [153, 73] width 111 height 6
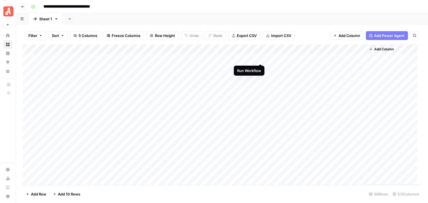
click at [261, 58] on div "Add Column" at bounding box center [222, 115] width 399 height 141
click at [261, 67] on div "Add Column" at bounding box center [222, 115] width 399 height 141
click at [261, 57] on div "Add Column" at bounding box center [222, 115] width 399 height 141
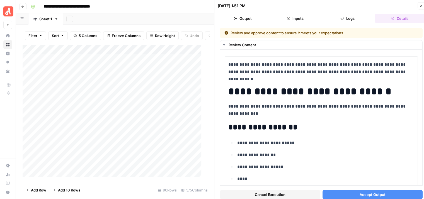
click at [369, 192] on span "Accept Output" at bounding box center [373, 195] width 26 height 6
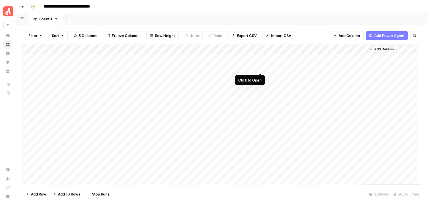
click at [259, 67] on div "Add Column" at bounding box center [222, 115] width 399 height 141
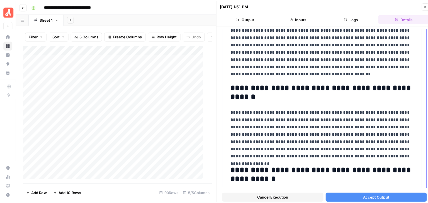
scroll to position [627, 0]
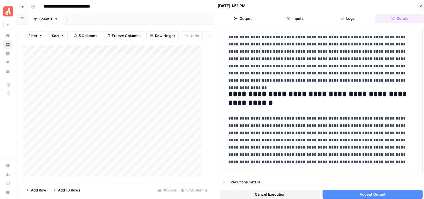
click at [381, 192] on span "Accept Output" at bounding box center [373, 195] width 26 height 6
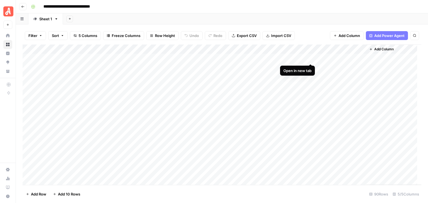
click at [311, 58] on div "Add Column" at bounding box center [222, 115] width 399 height 141
click at [311, 67] on div "Add Column" at bounding box center [222, 115] width 399 height 141
click at [310, 69] on div "Add Column" at bounding box center [222, 115] width 399 height 141
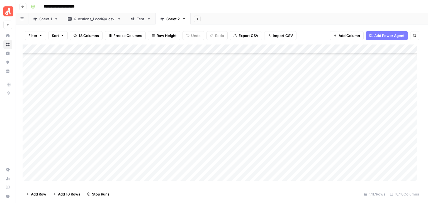
scroll to position [6376, 0]
click at [29, 98] on div "Add Column" at bounding box center [222, 115] width 399 height 141
click at [29, 110] on div "Add Column" at bounding box center [222, 115] width 399 height 141
click at [291, 50] on div "Add Column" at bounding box center [222, 115] width 399 height 141
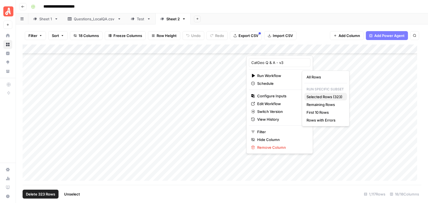
click at [327, 97] on span "Selected Rows (323)" at bounding box center [325, 97] width 36 height 6
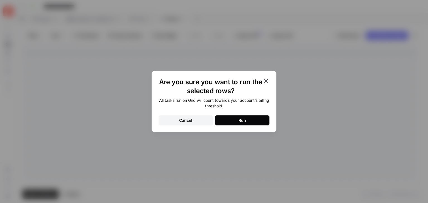
click at [254, 120] on button "Run" at bounding box center [242, 121] width 54 height 10
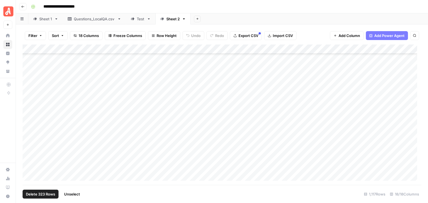
click at [72, 193] on span "Unselect" at bounding box center [72, 195] width 16 height 6
